Goal: Task Accomplishment & Management: Use online tool/utility

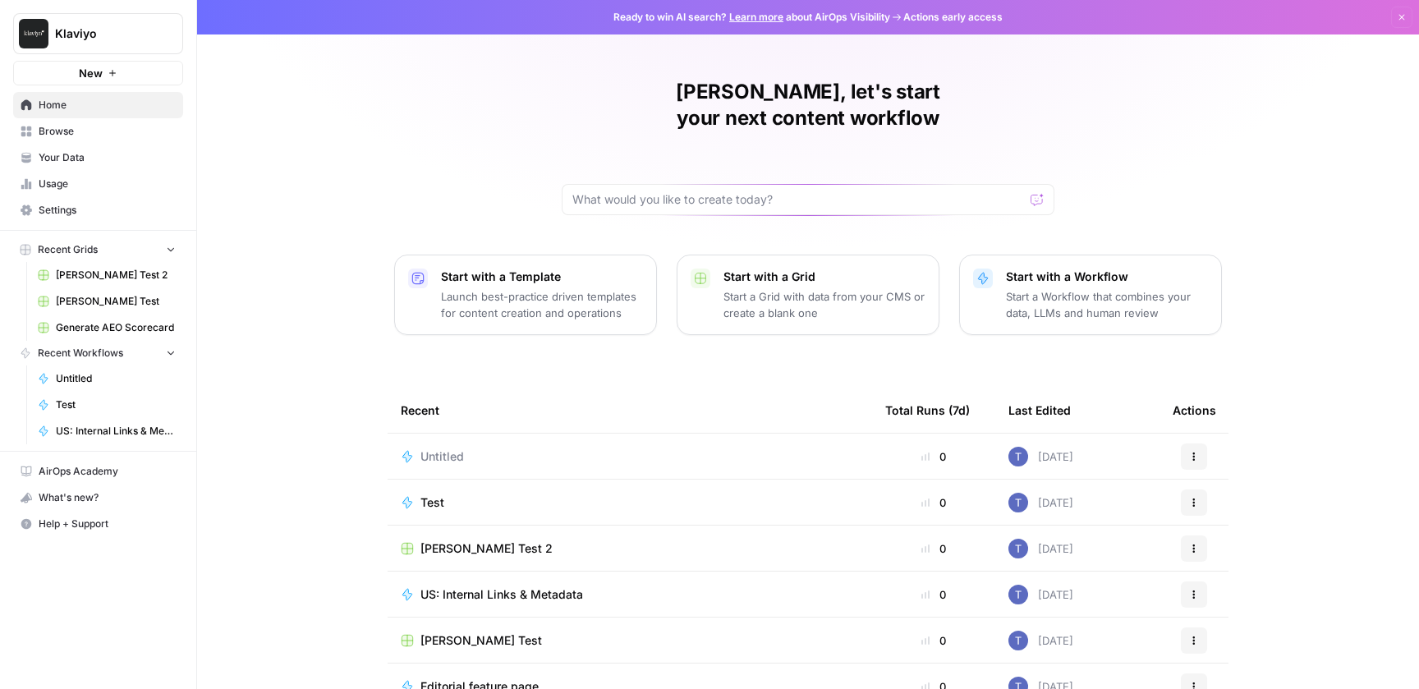
scroll to position [67, 0]
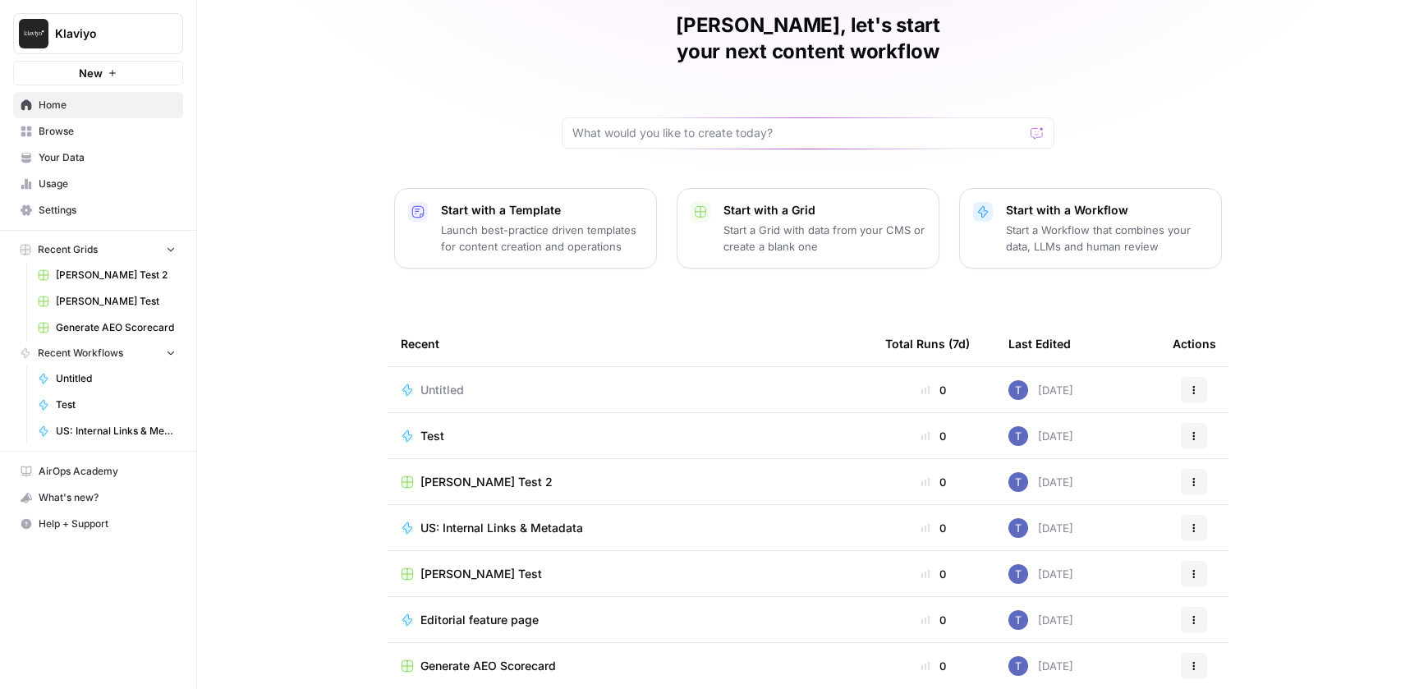
click at [175, 254] on icon "button" at bounding box center [170, 248] width 11 height 11
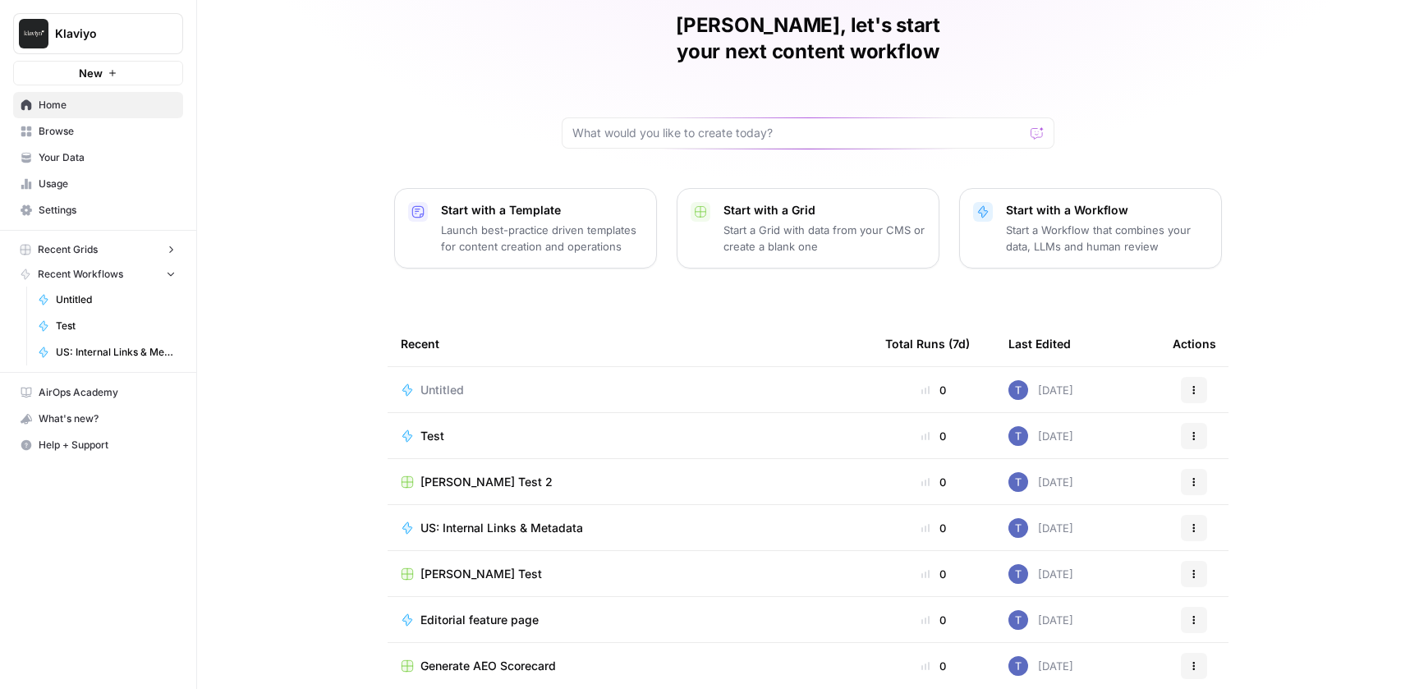
click at [174, 250] on icon "button" at bounding box center [170, 249] width 11 height 11
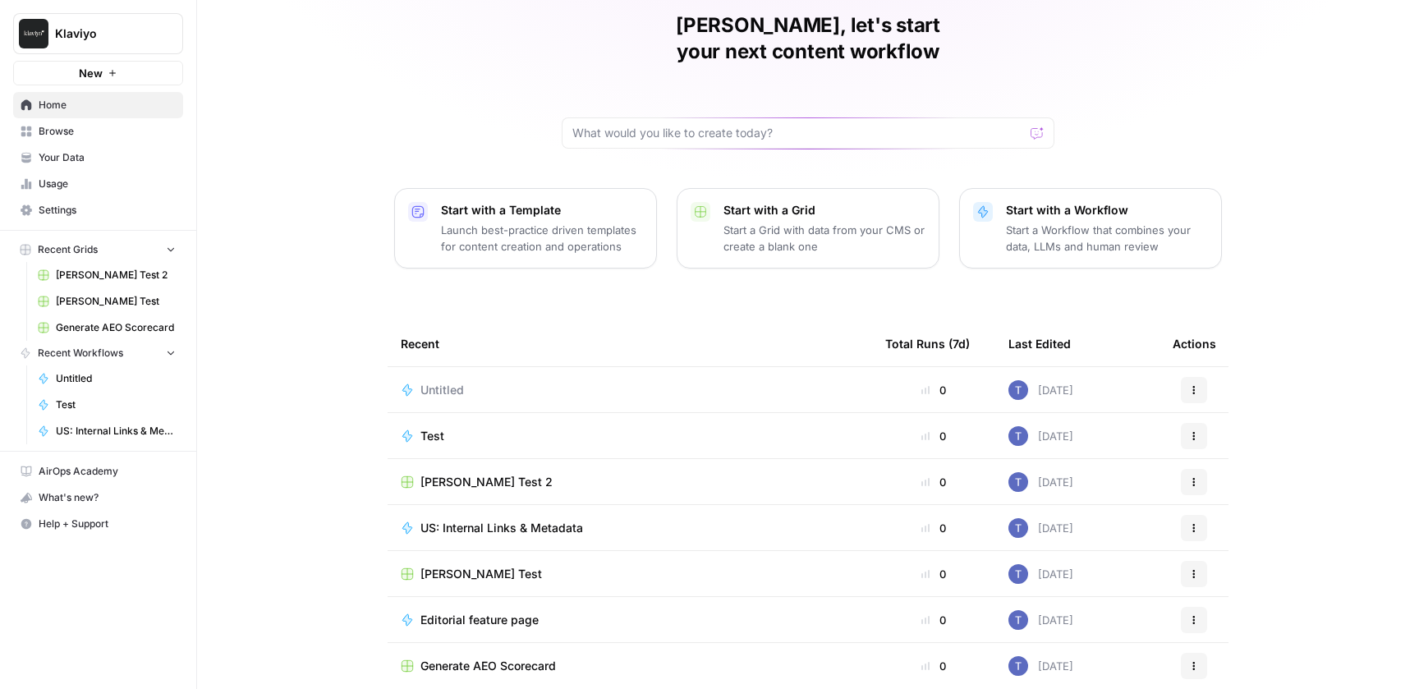
click at [169, 348] on icon "button" at bounding box center [170, 352] width 11 height 11
click at [169, 349] on icon "button" at bounding box center [170, 352] width 11 height 11
click at [1115, 188] on button "Start with a Workflow Start a Workflow that combines your data, LLMs and human …" at bounding box center [1090, 228] width 263 height 80
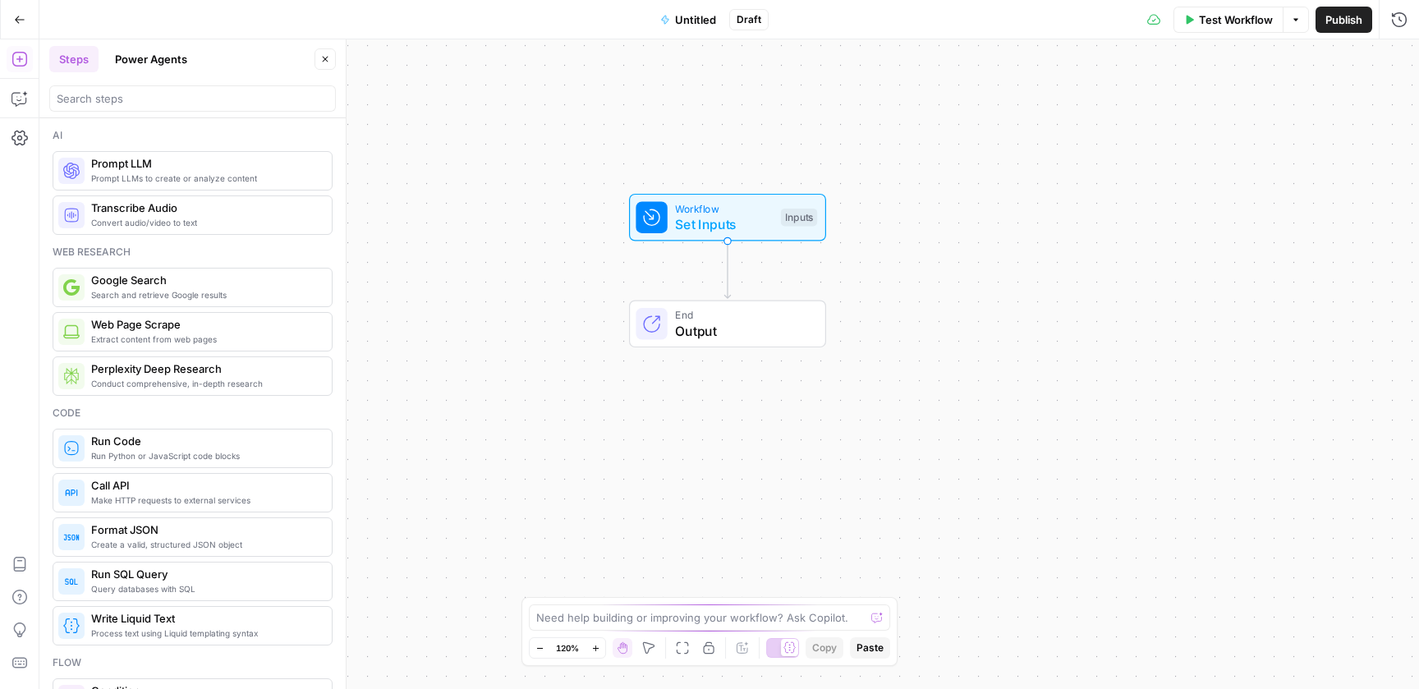
drag, startPoint x: 551, startPoint y: 325, endPoint x: 553, endPoint y: 193, distance: 132.2
click at [553, 193] on div "Workflow Set Inputs Inputs End Output" at bounding box center [728, 363] width 1379 height 649
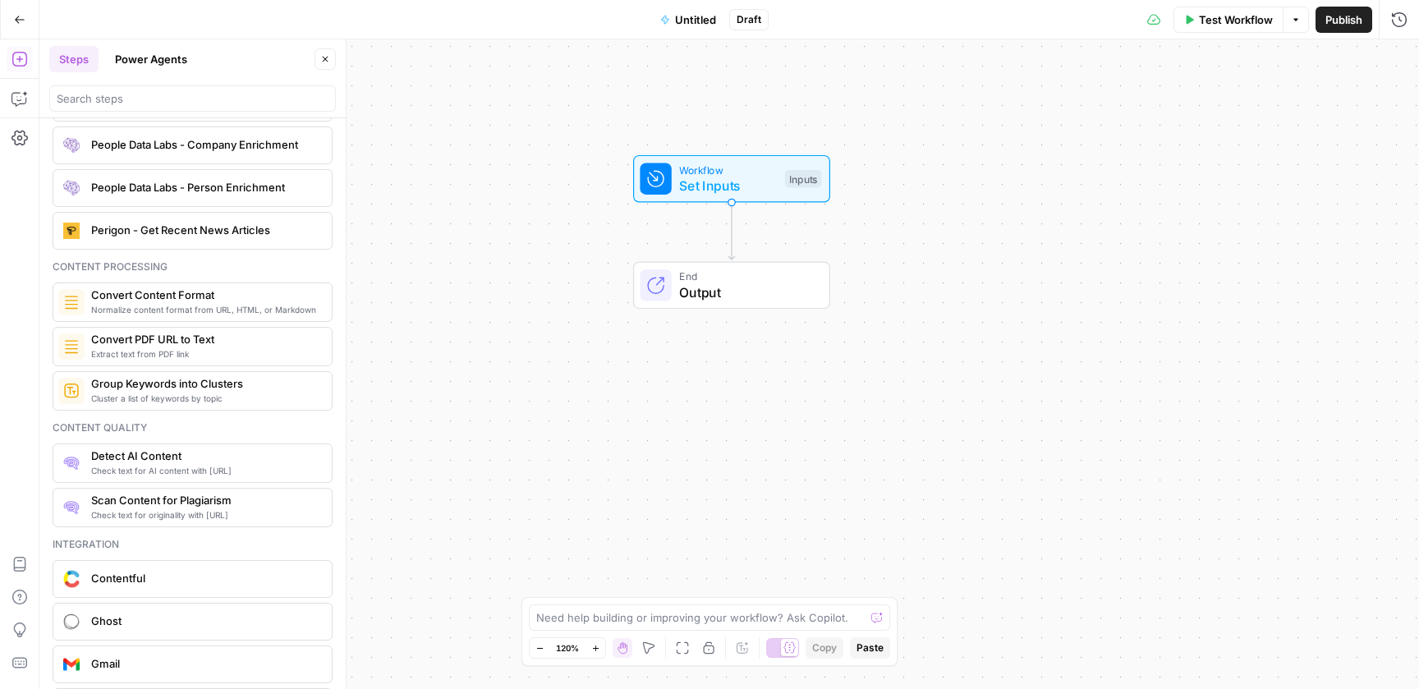
scroll to position [2486, 0]
